Goal: Task Accomplishment & Management: Manage account settings

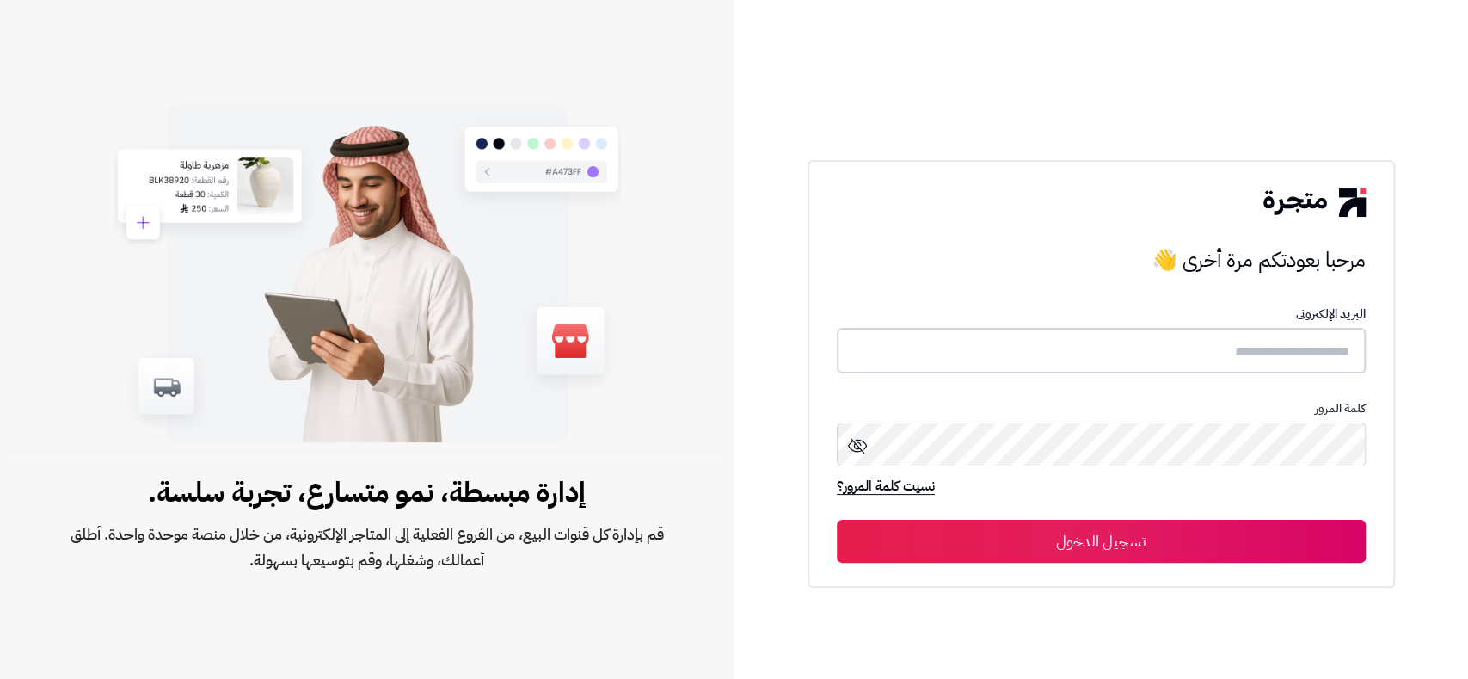
click at [1182, 354] on input "text" at bounding box center [1101, 351] width 529 height 46
type input "*****"
click at [837, 520] on button "تسجيل الدخول" at bounding box center [1101, 541] width 529 height 43
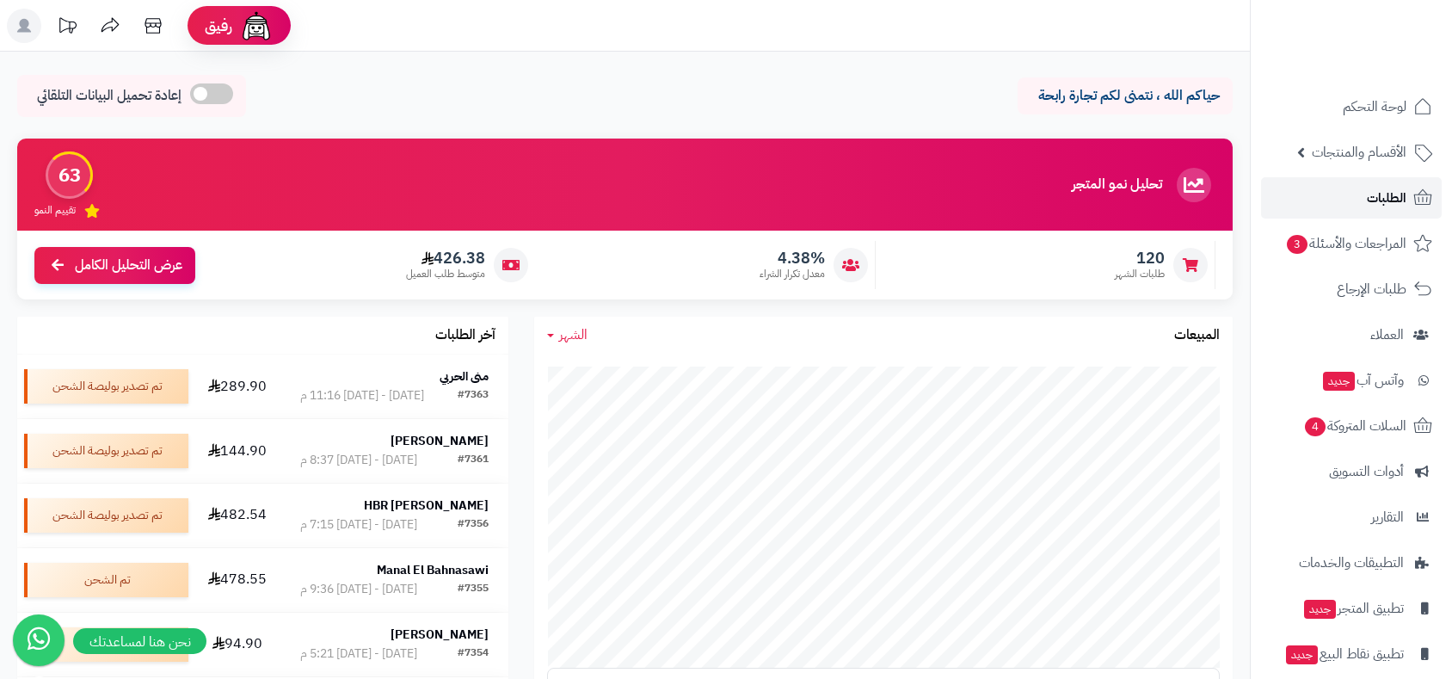
click at [1380, 200] on span "الطلبات" at bounding box center [1387, 198] width 40 height 24
